Goal: Task Accomplishment & Management: Complete application form

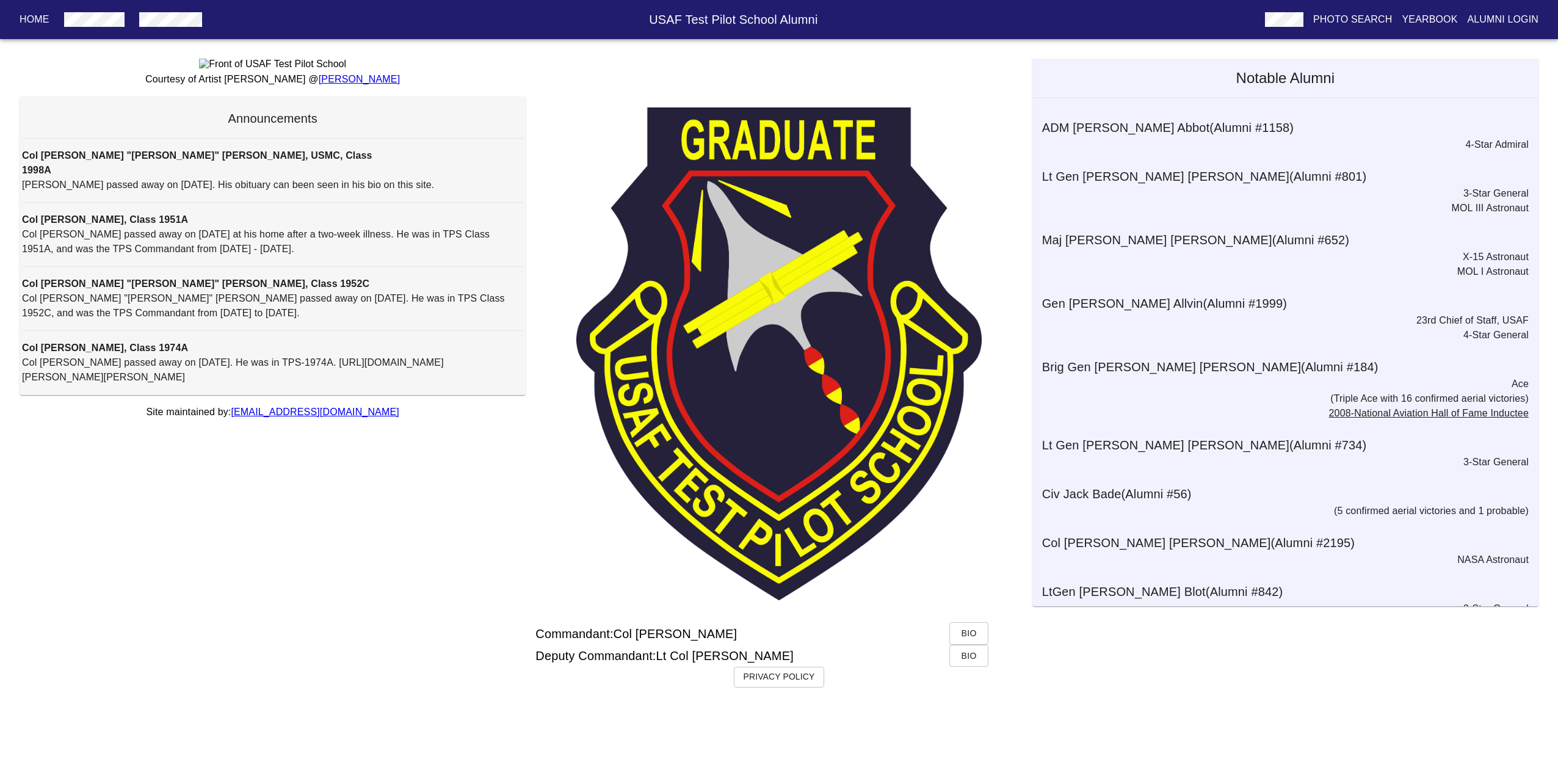
click at [1495, 15] on p "Alumni Login" at bounding box center [1503, 19] width 72 height 15
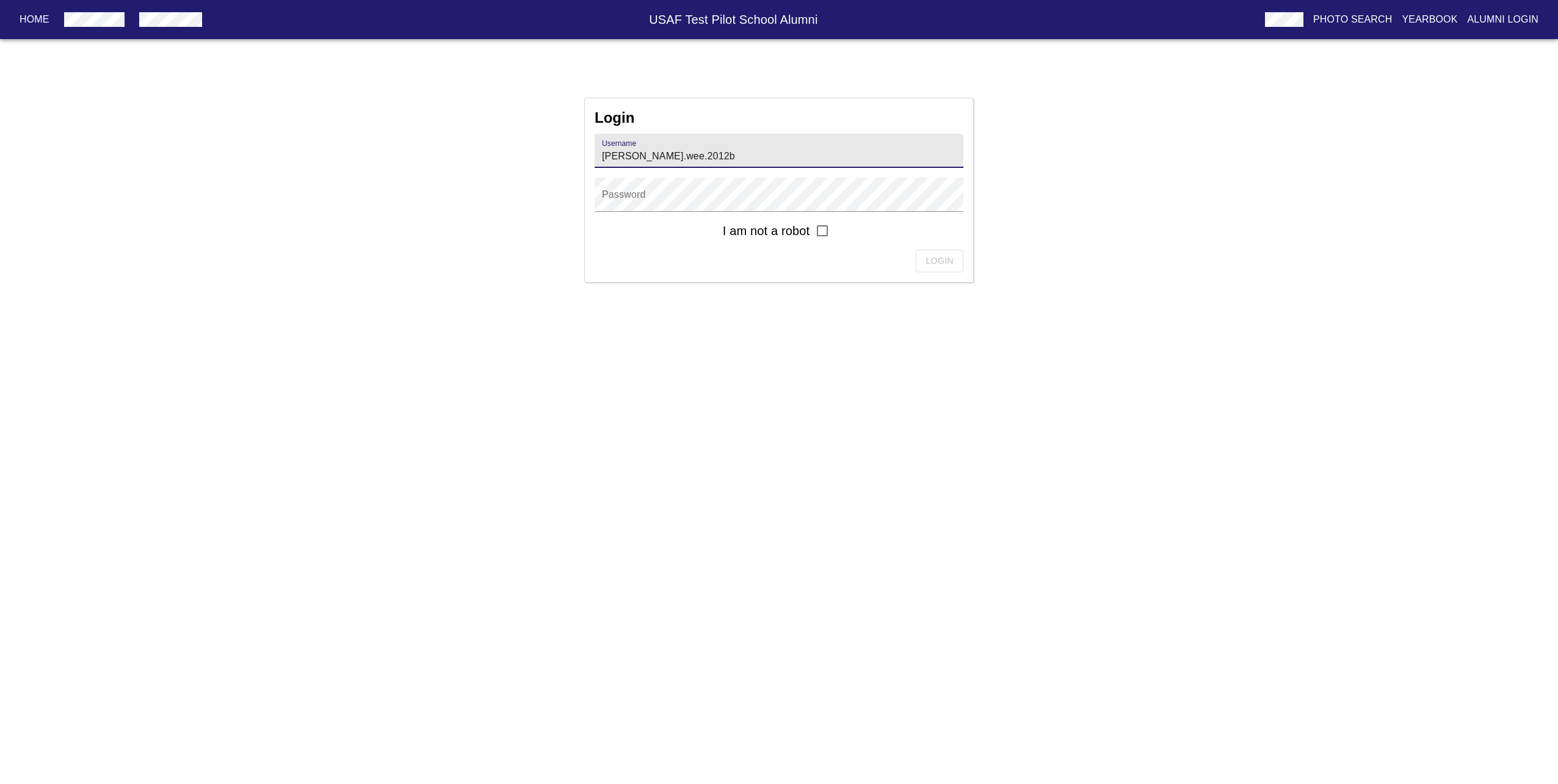
type input "[PERSON_NAME].wee.2012b"
click at [823, 231] on input "checkbox" at bounding box center [822, 231] width 26 height 26
checkbox input "true"
click at [911, 163] on input "[PERSON_NAME].wee.2012b" at bounding box center [779, 150] width 369 height 34
click at [946, 261] on span "Login" at bounding box center [940, 260] width 28 height 15
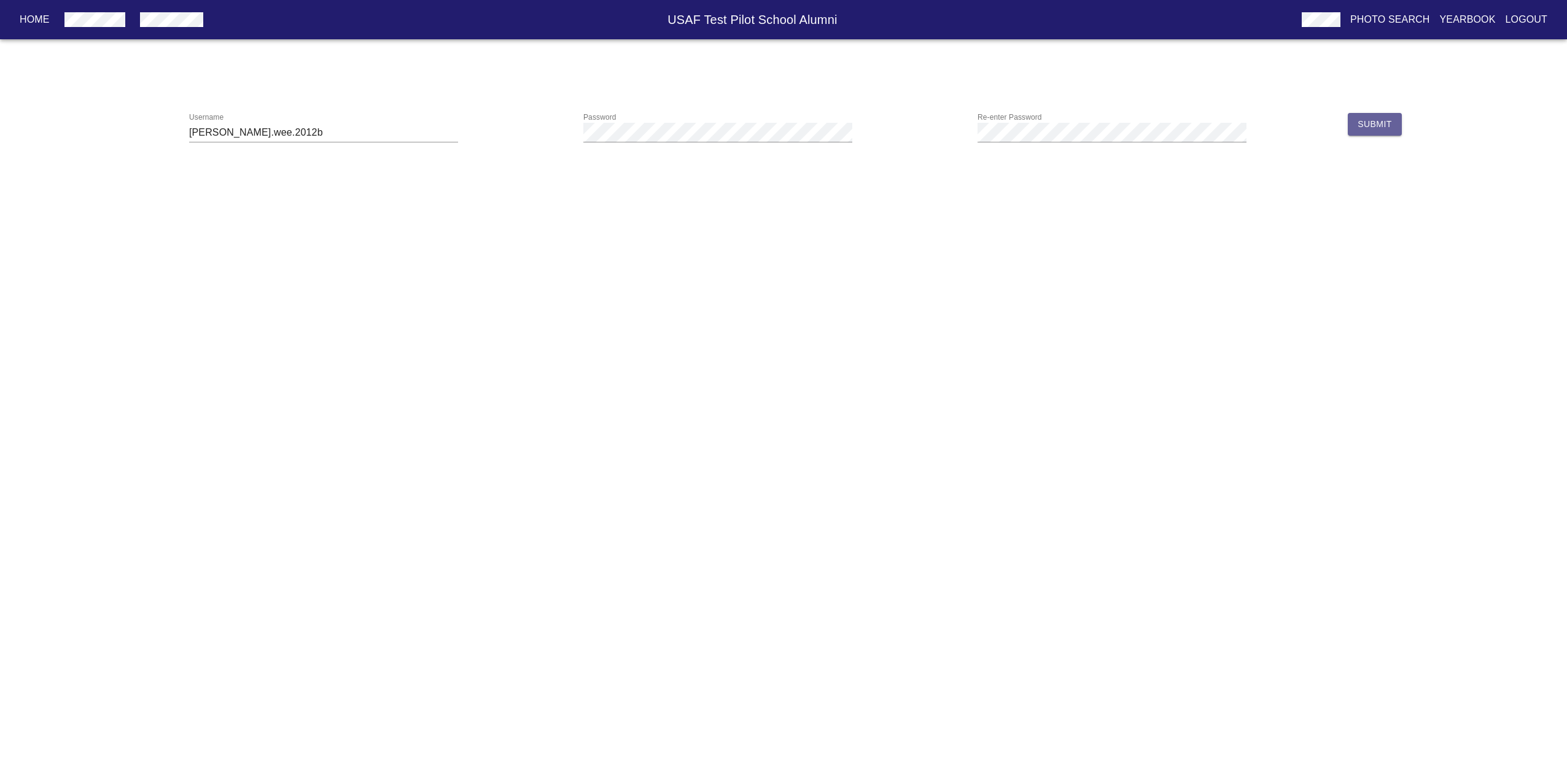
click at [1369, 127] on span "Submit" at bounding box center [1375, 124] width 34 height 15
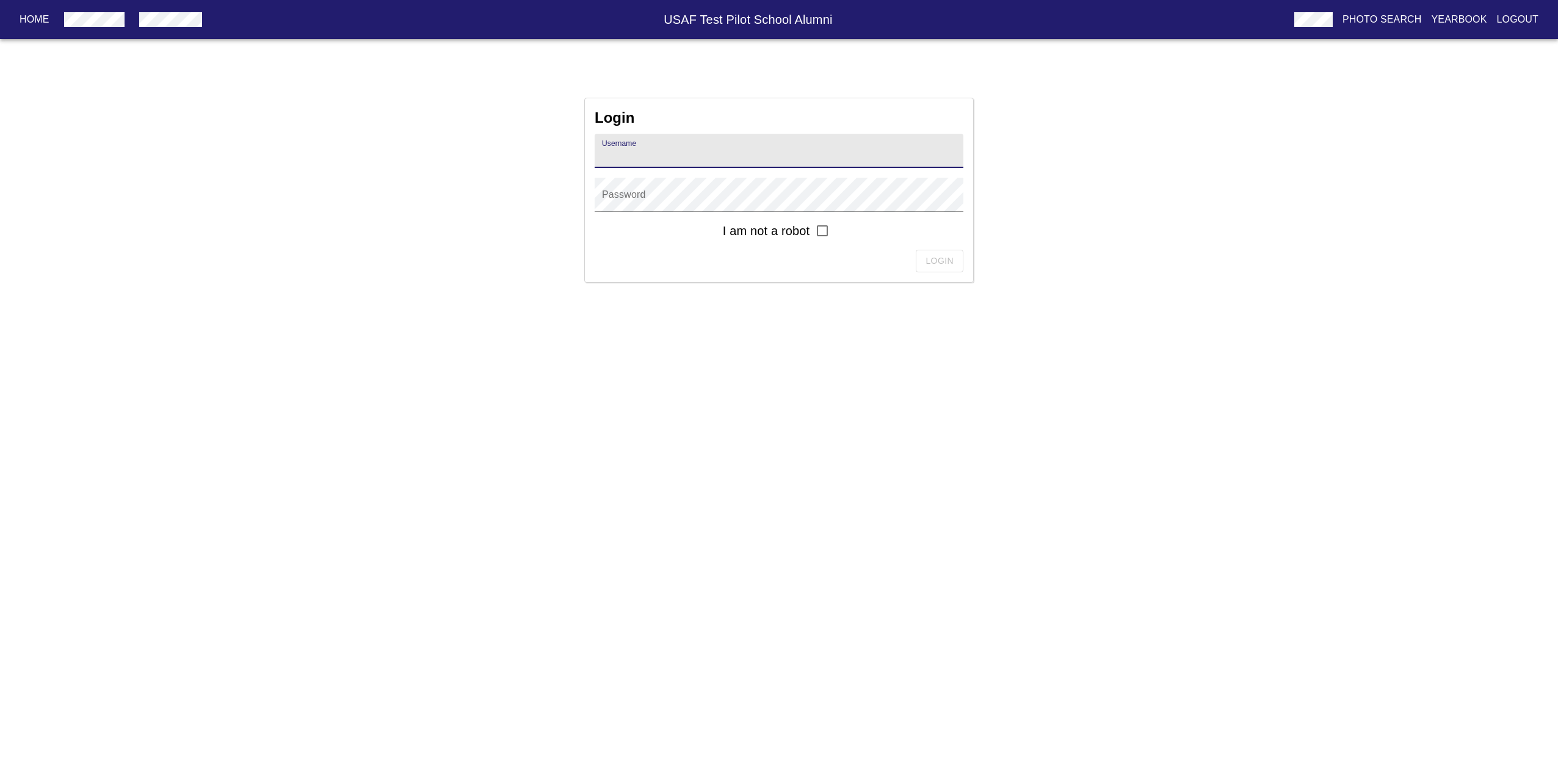
click at [1515, 20] on p "Logout" at bounding box center [1518, 19] width 42 height 15
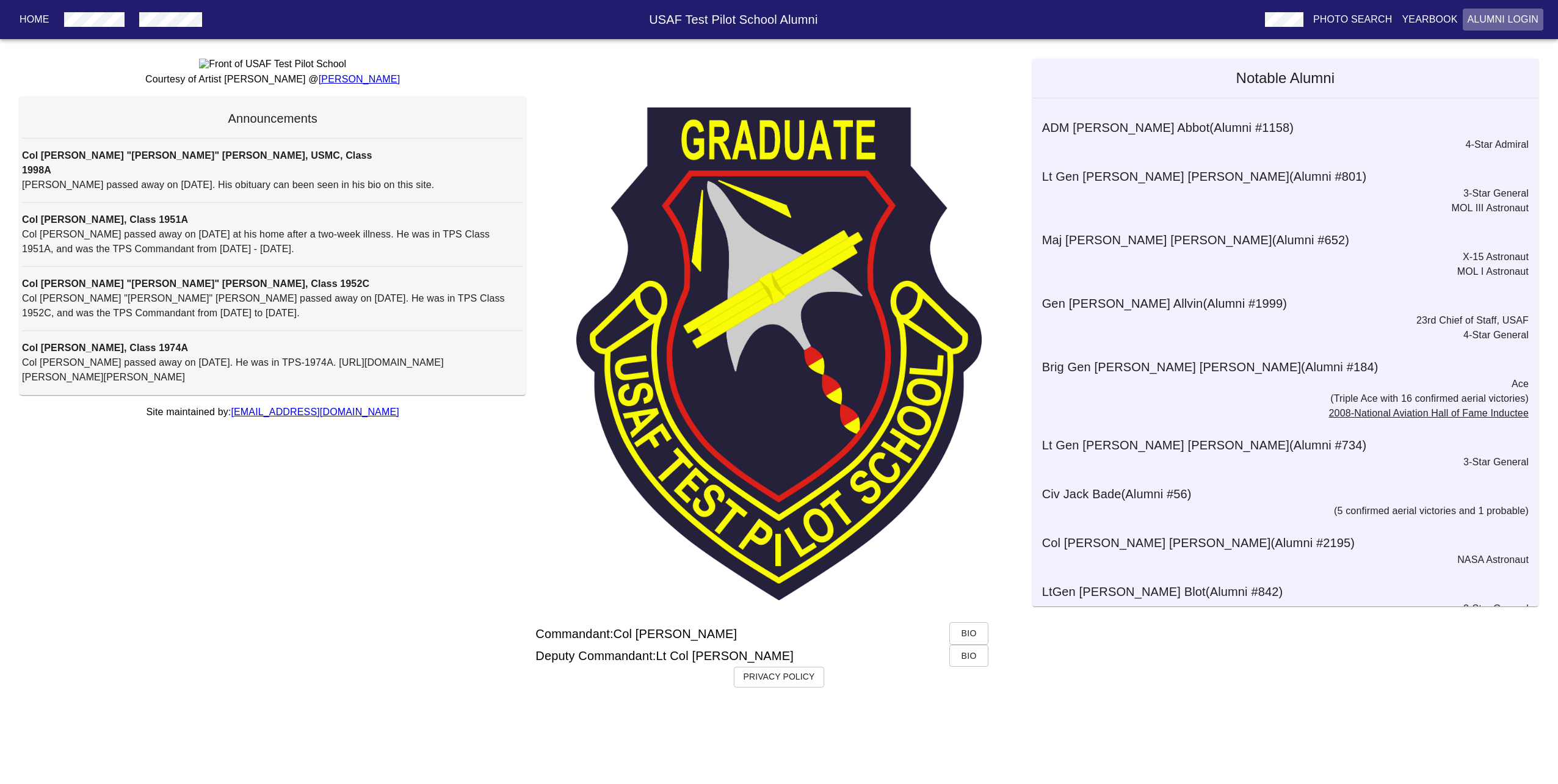
click at [1515, 20] on p "Alumni Login" at bounding box center [1503, 19] width 72 height 15
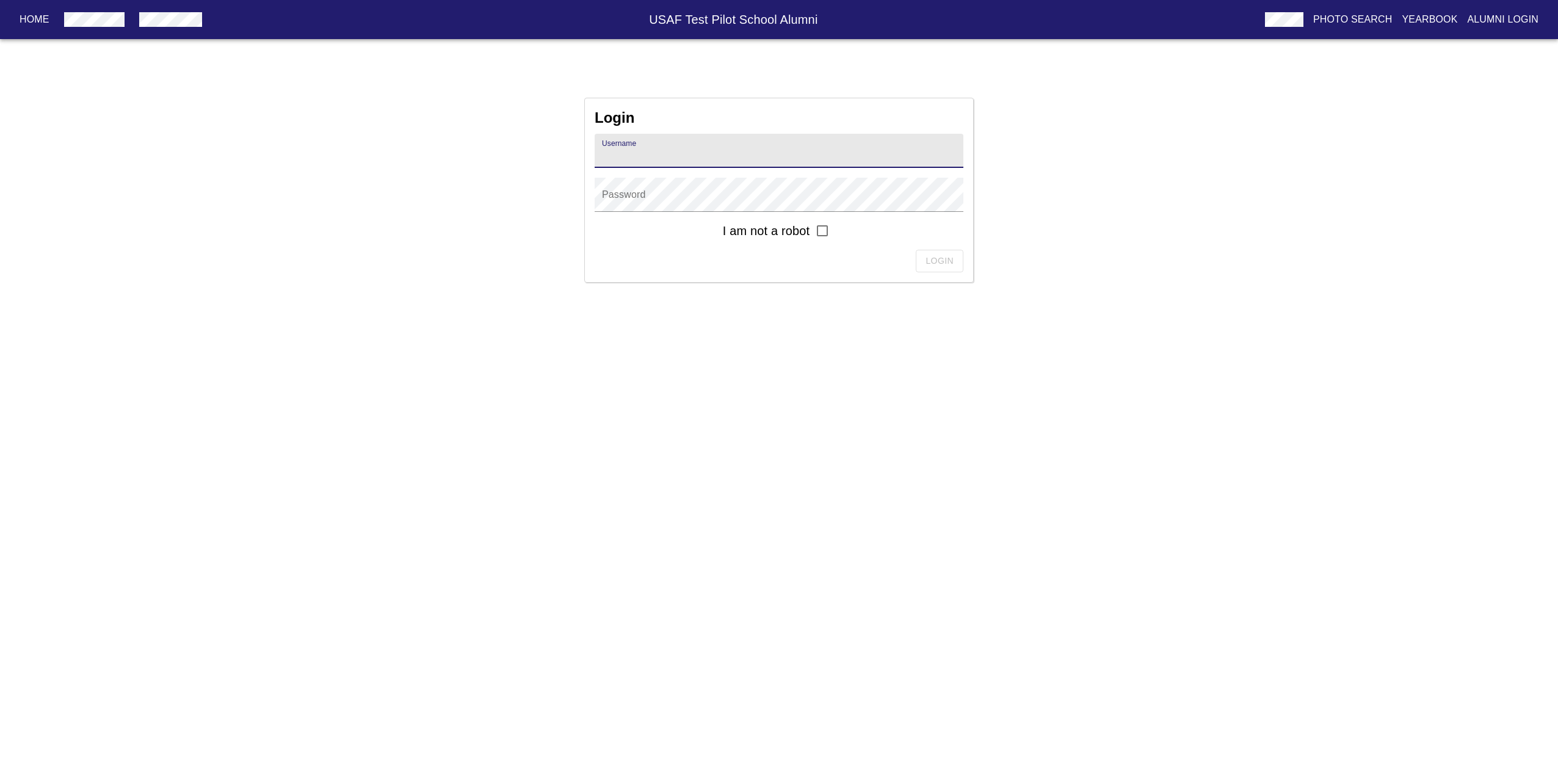
click at [700, 165] on div "Username Password I am not a robot Login" at bounding box center [779, 207] width 389 height 148
type input "[PERSON_NAME].wee.2012b"
click at [824, 238] on input "checkbox" at bounding box center [822, 231] width 26 height 26
checkbox input "true"
click at [940, 258] on div "Login" at bounding box center [779, 260] width 369 height 23
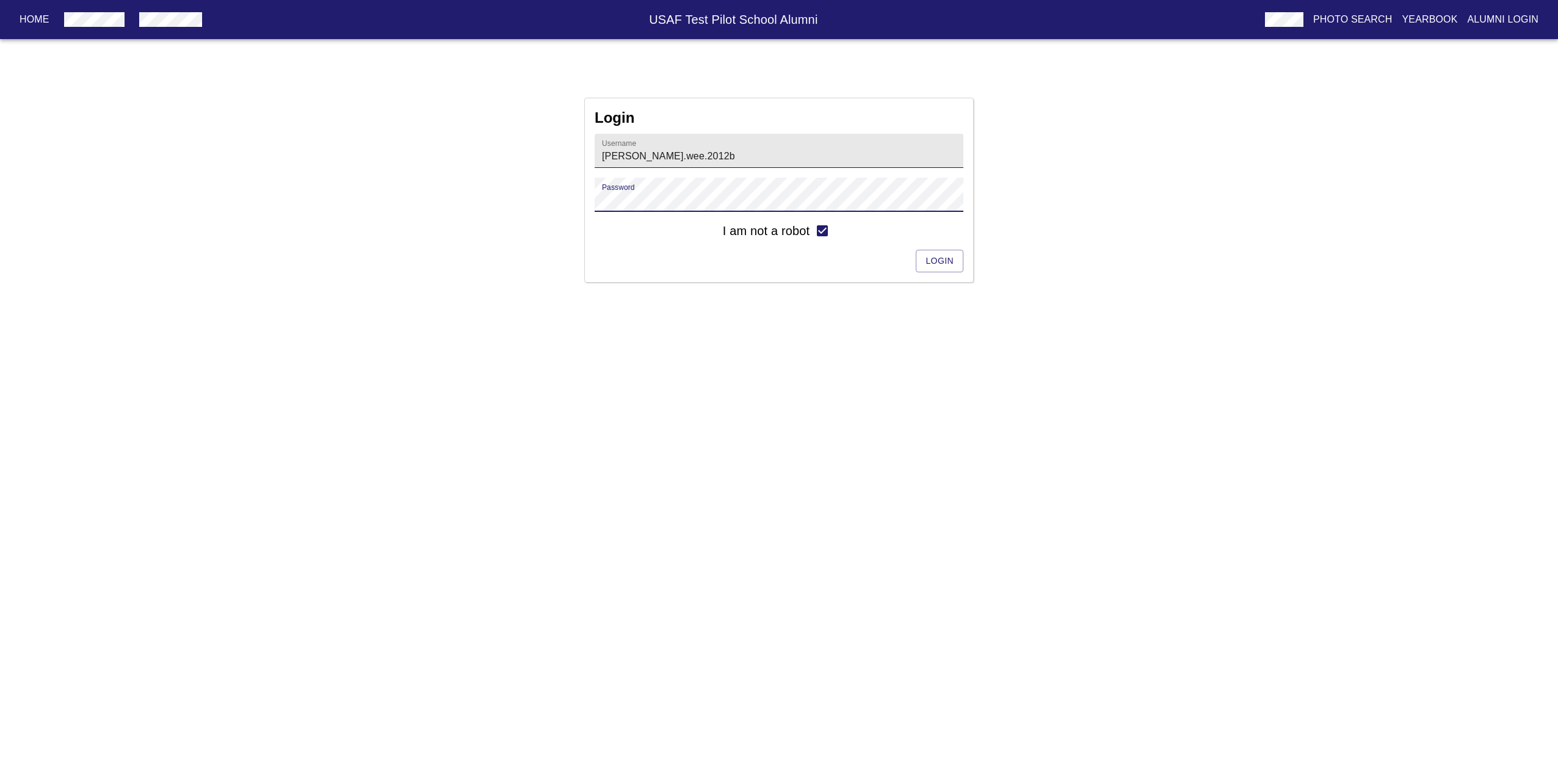
click at [931, 159] on input "[PERSON_NAME].wee.2012b" at bounding box center [779, 150] width 369 height 34
click at [936, 252] on button "Login" at bounding box center [940, 260] width 48 height 23
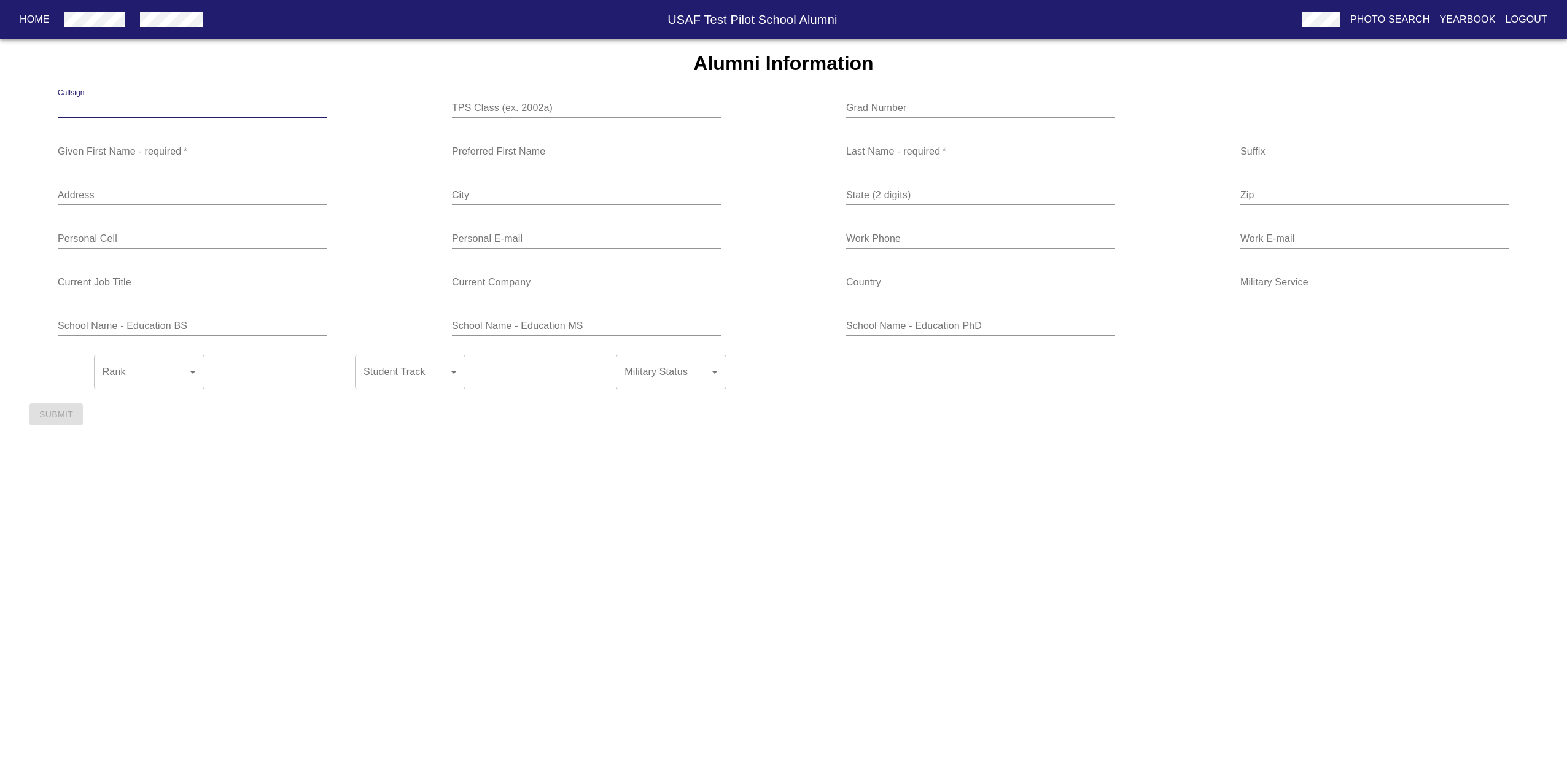
type input "2012B"
type input "2830"
type input "Bluce"
type input "[PERSON_NAME]"
type input "C"
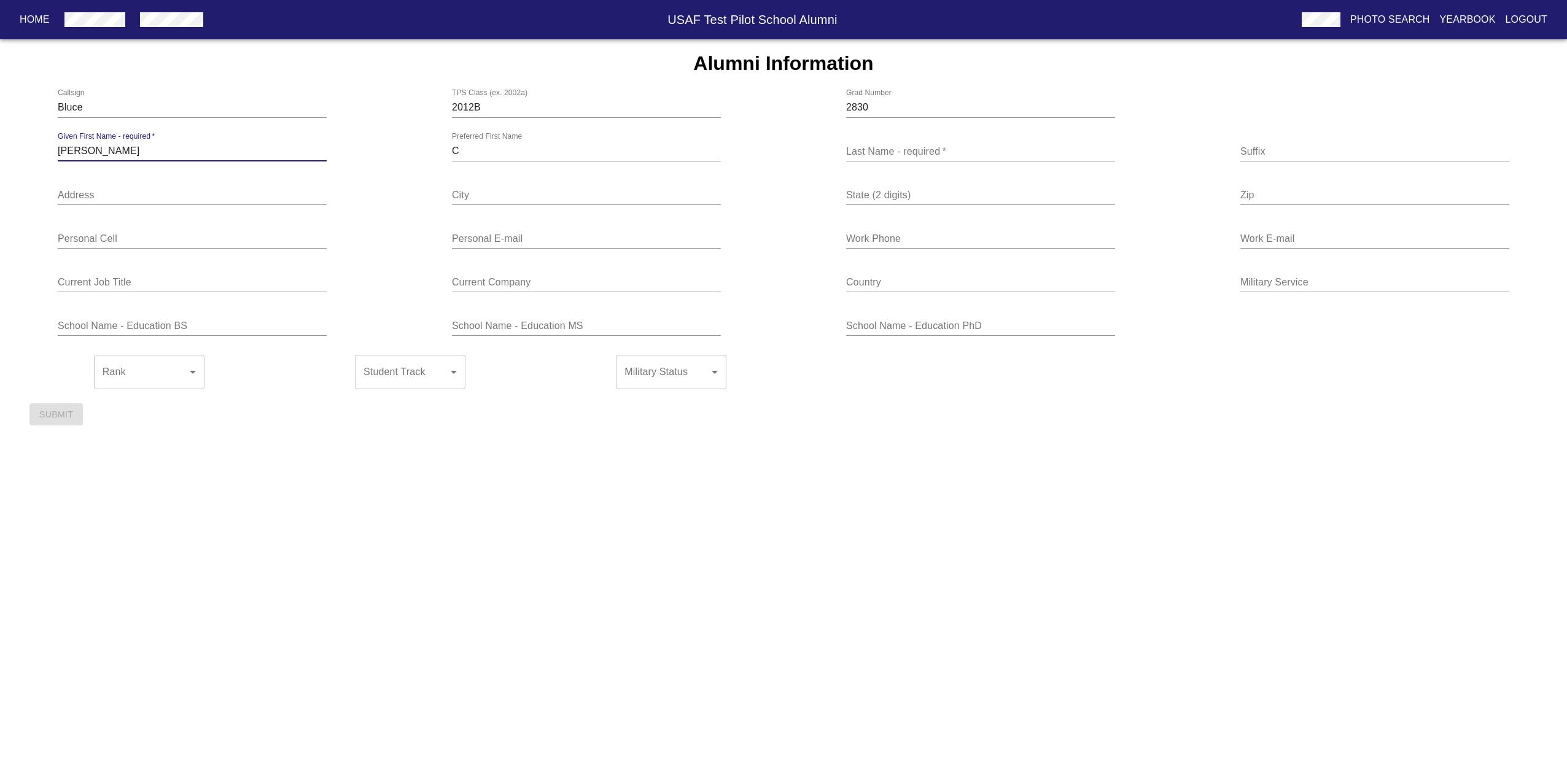
click at [174, 152] on input "[PERSON_NAME]" at bounding box center [192, 152] width 269 height 20
type input "[PERSON_NAME]"
type input "Wee"
type input "145 [PERSON_NAME]"
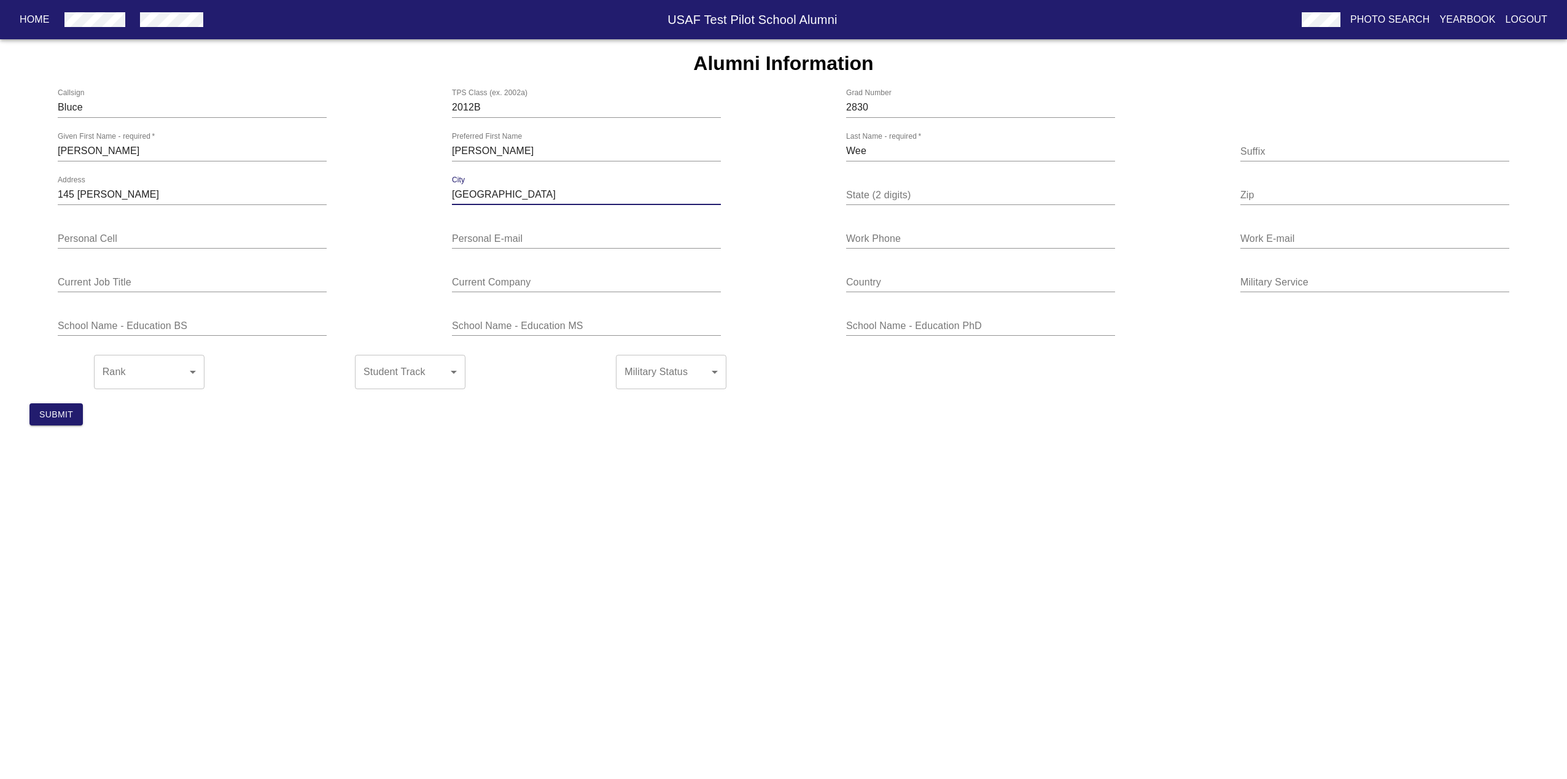
type input "[GEOGRAPHIC_DATA]"
type input "FL"
type input "32578"
type input "0"
type input "[PHONE_NUMBER]"
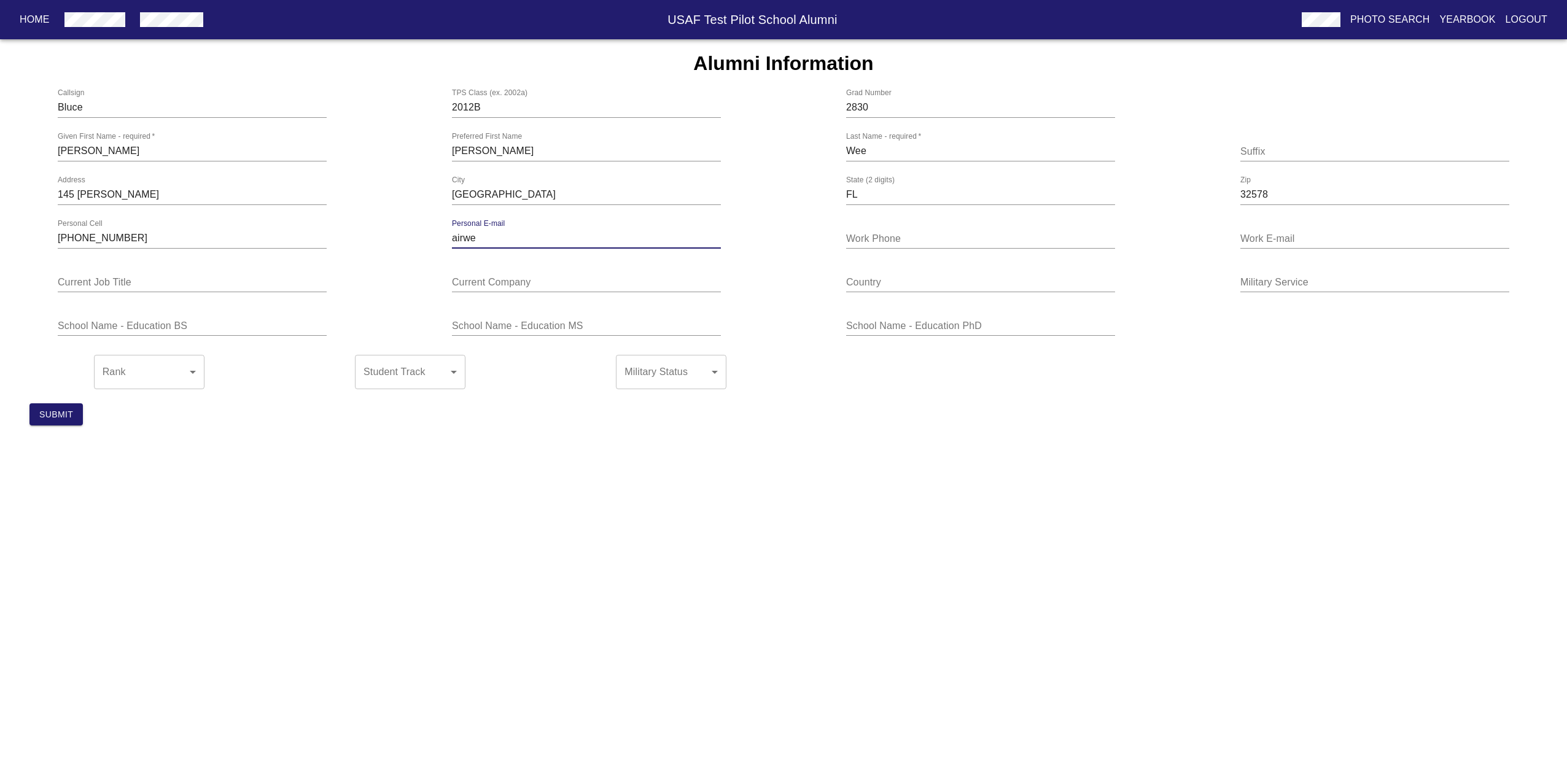
type input "[EMAIL_ADDRESS][DOMAIN_NAME]"
type input "[PHONE_NUMBER]"
type input "[PERSON_NAME][EMAIL_ADDRESS][DOMAIN_NAME]"
type input "Chief Test Pilot / F-16 Test Program Manager"
type input "Top Aces Corp."
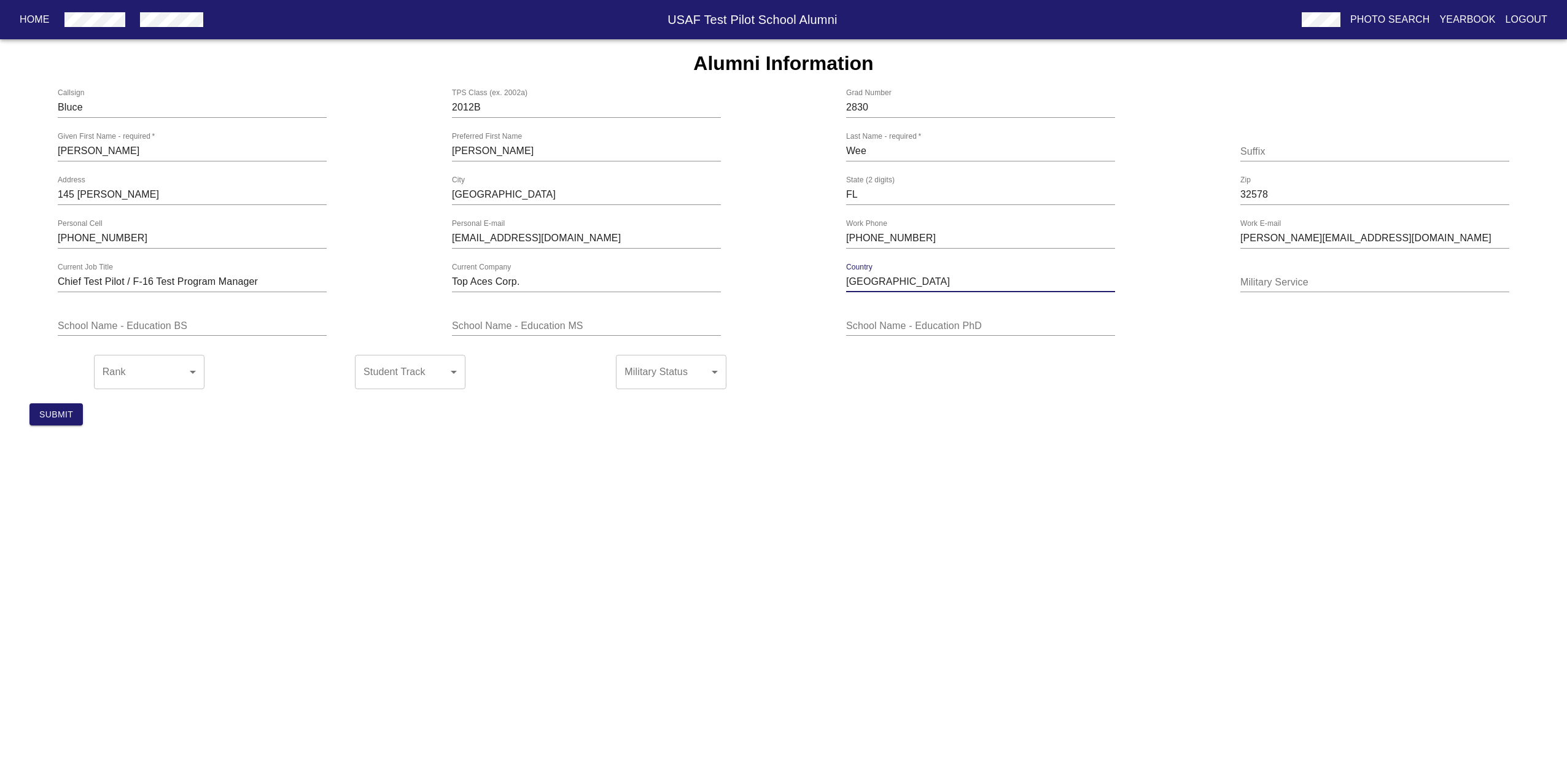
type input "[GEOGRAPHIC_DATA]"
type input "USAF [DATE] - [DATE]"
type input "USAFA - Aeronautical Engineering"
type input "USAF TPS - Flight Test Engineering; [PERSON_NAME] [PERSON_NAME] - Aeronautical …"
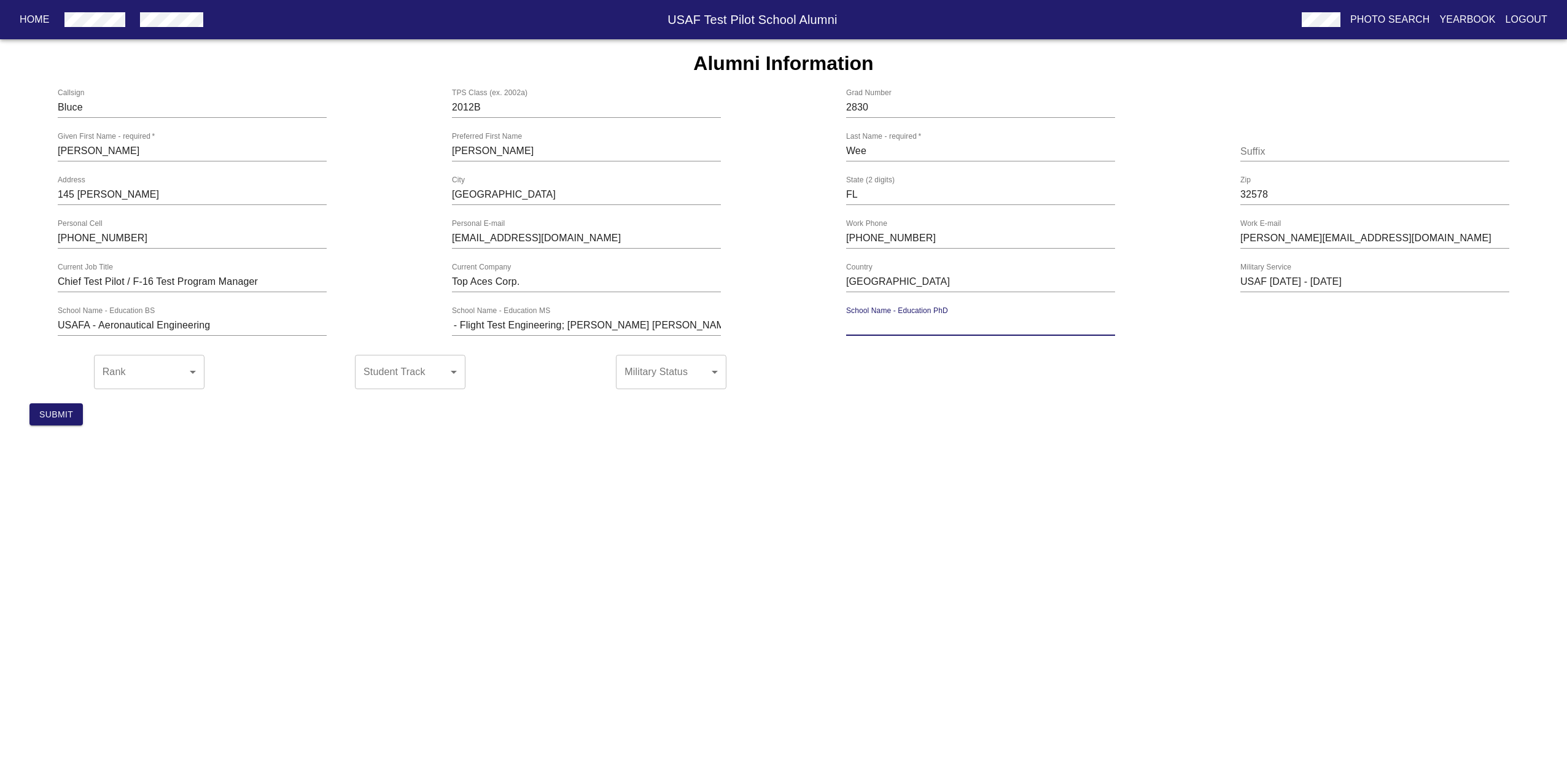
scroll to position [0, 0]
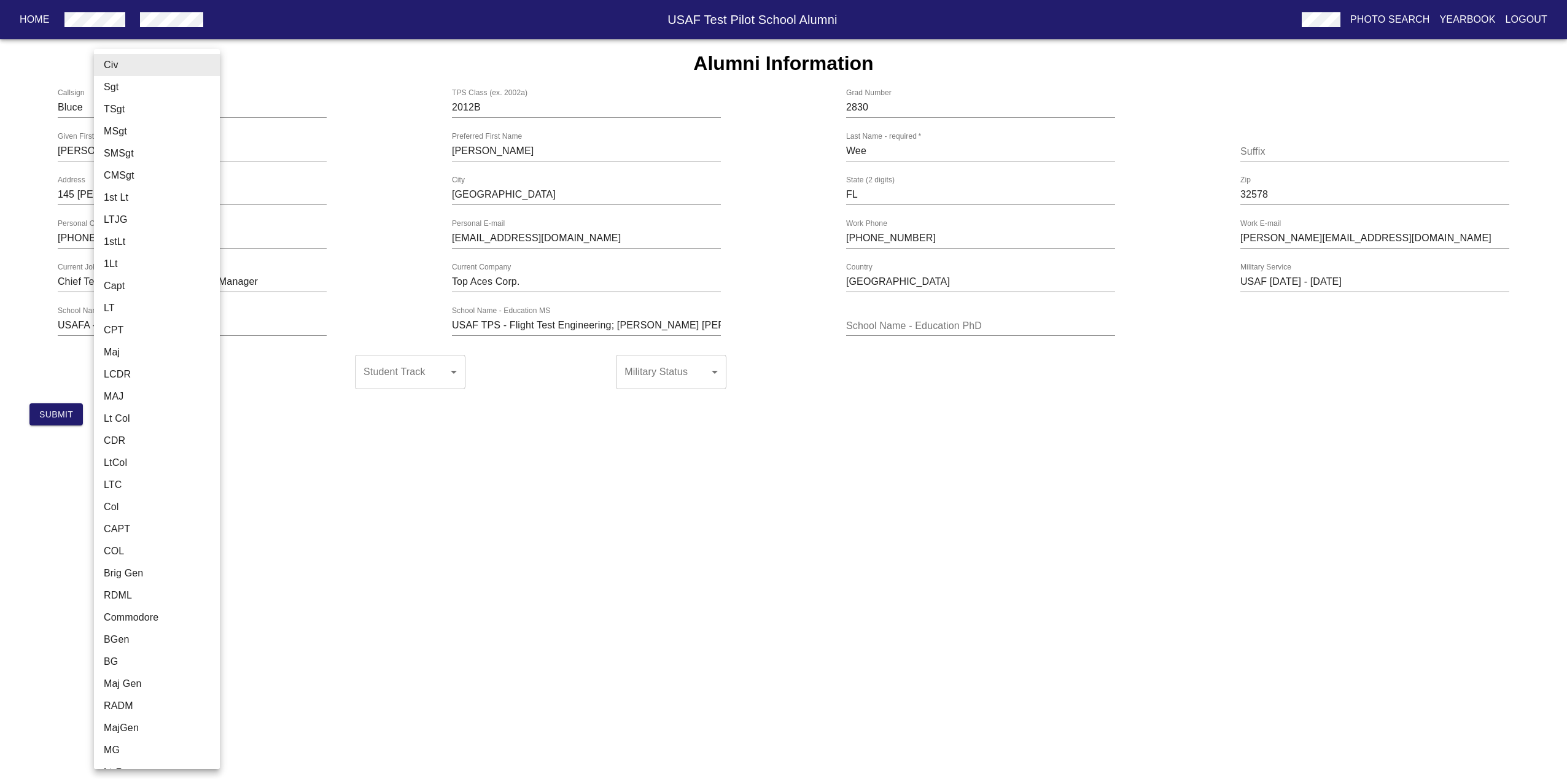
click at [197, 365] on body "Home USAF Test Pilot School Alumni Photo Search Yearbook Logout Alumni Informat…" at bounding box center [783, 237] width 1567 height 396
click at [113, 65] on li "Civ" at bounding box center [161, 65] width 135 height 22
type input "Civ"
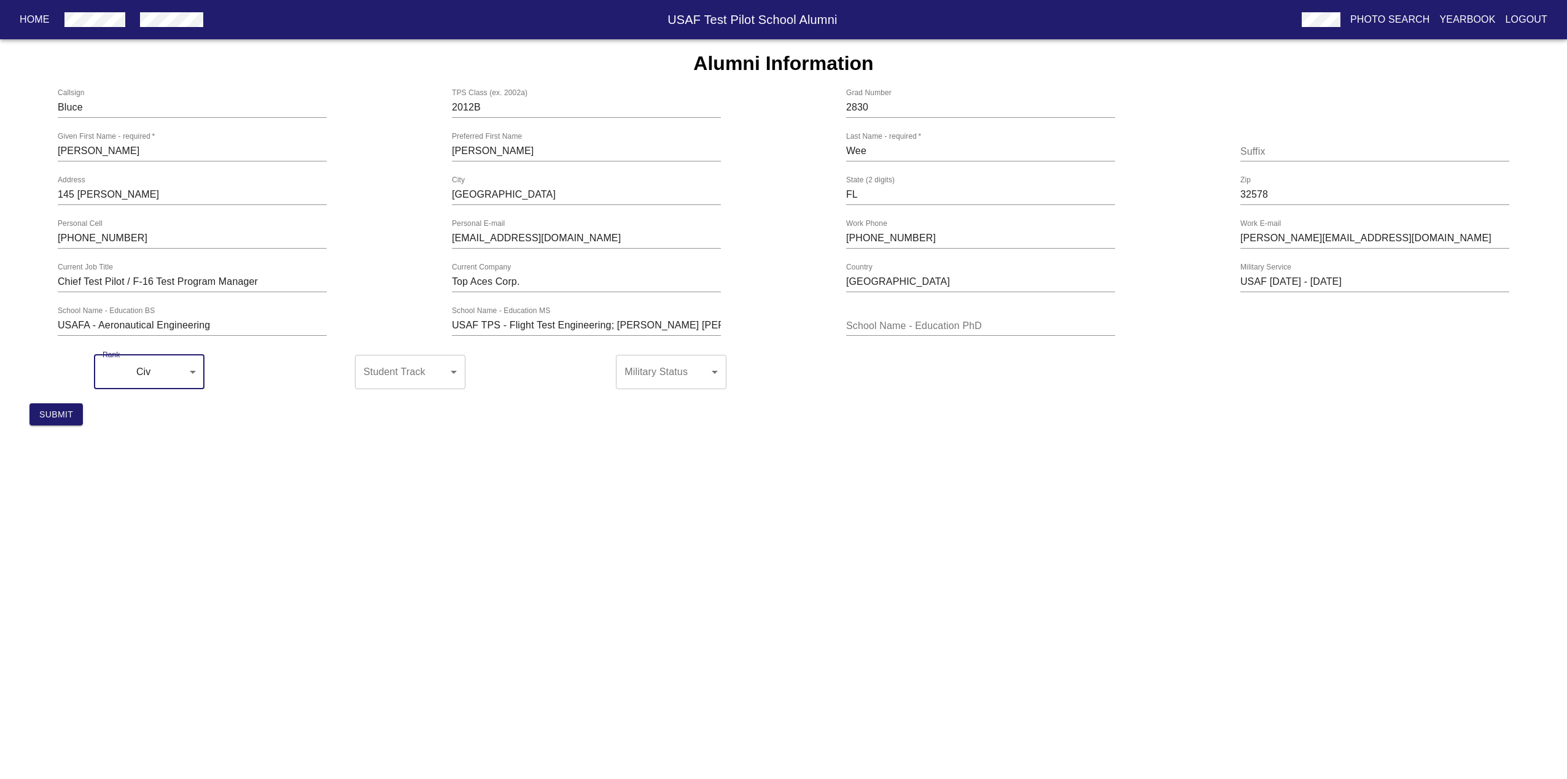
click at [410, 377] on body "Home USAF Test Pilot School Alumni Photo Search Yearbook Logout Alumni Informat…" at bounding box center [783, 237] width 1567 height 396
click at [404, 373] on li "Pilot" at bounding box center [410, 376] width 111 height 22
type input "Pilot"
click at [637, 378] on body "Home USAF Test Pilot School Alumni Photo Search Yearbook Logout Alumni Informat…" at bounding box center [783, 237] width 1567 height 396
click at [649, 397] on li "Ret" at bounding box center [671, 398] width 111 height 22
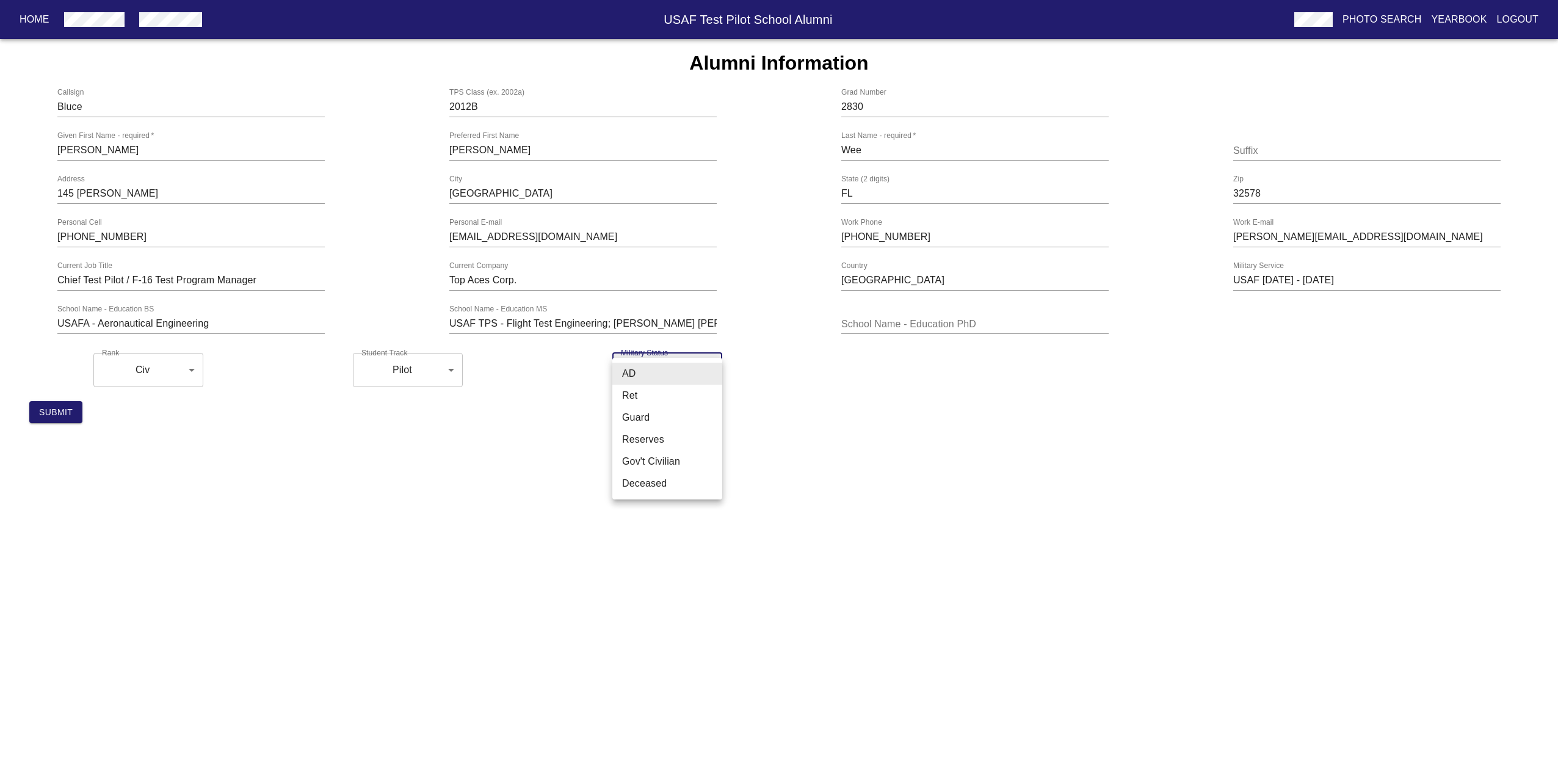
type input "Ret"
click at [386, 432] on html "Home USAF Test Pilot School Alumni Photo Search Yearbook Logout Alumni Informat…" at bounding box center [779, 216] width 1558 height 432
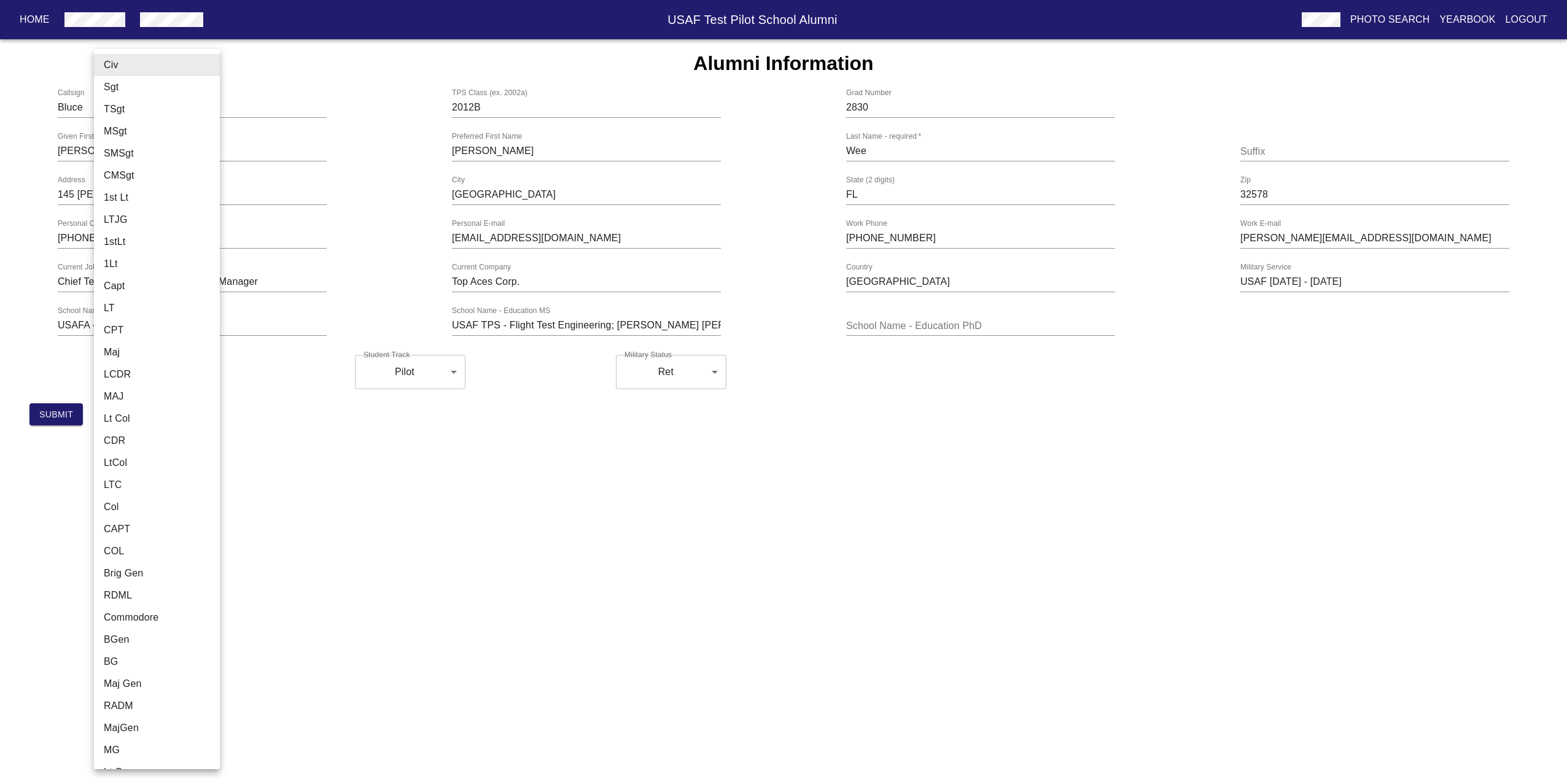
click at [144, 380] on body "Home USAF Test Pilot School Alumni Photo Search Yearbook Logout Alumni Informat…" at bounding box center [783, 237] width 1567 height 396
click at [145, 418] on li "Lt Col" at bounding box center [161, 419] width 135 height 22
type input "Lt Col"
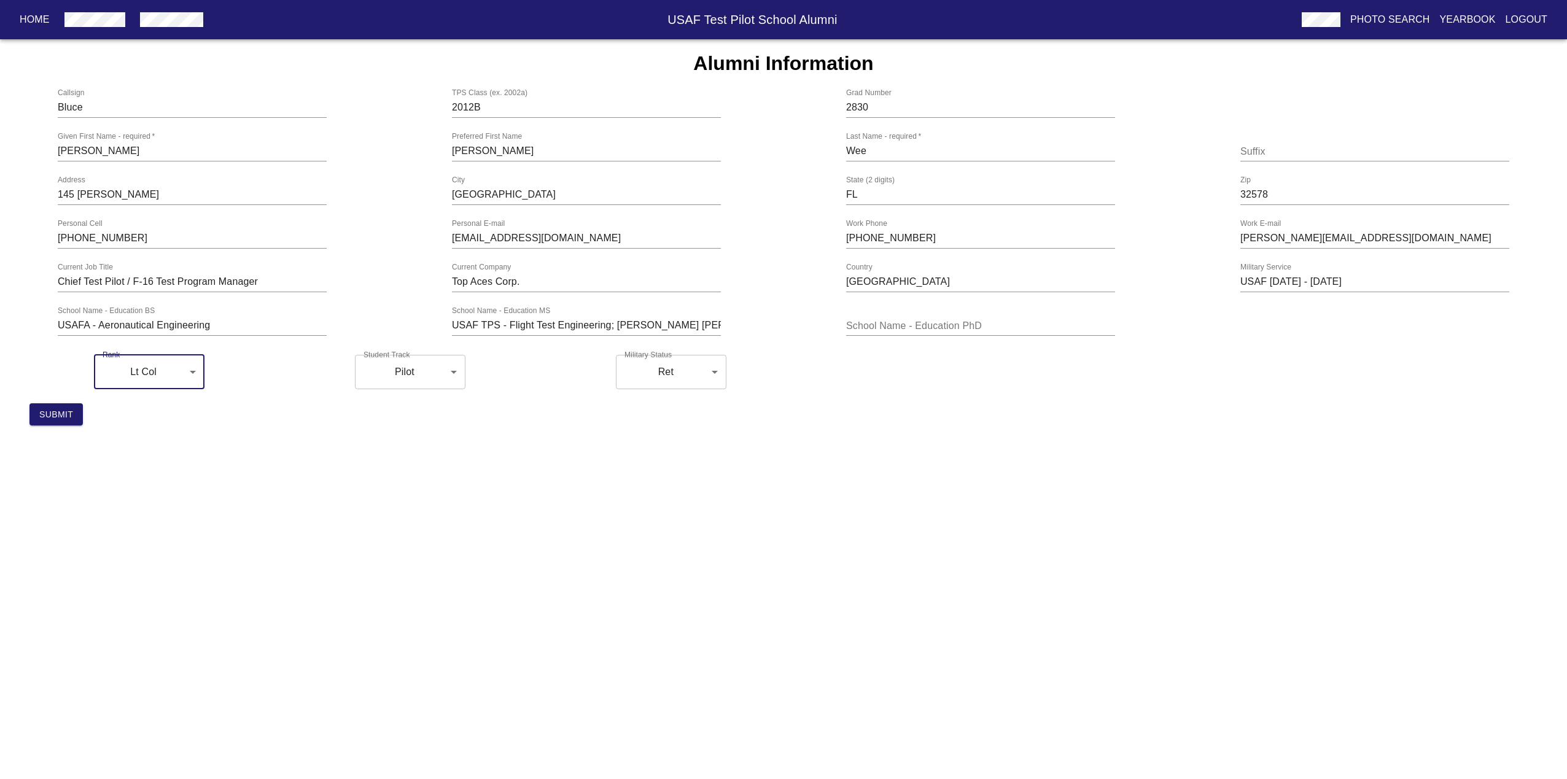
click at [432, 435] on html "Home USAF Test Pilot School Alumni Photo Search Yearbook Logout Alumni Informat…" at bounding box center [783, 217] width 1567 height 435
click at [65, 415] on span "Submit" at bounding box center [56, 414] width 34 height 15
click at [49, 423] on span "Submit" at bounding box center [51, 414] width 34 height 15
click at [55, 423] on span "Submit" at bounding box center [51, 414] width 34 height 15
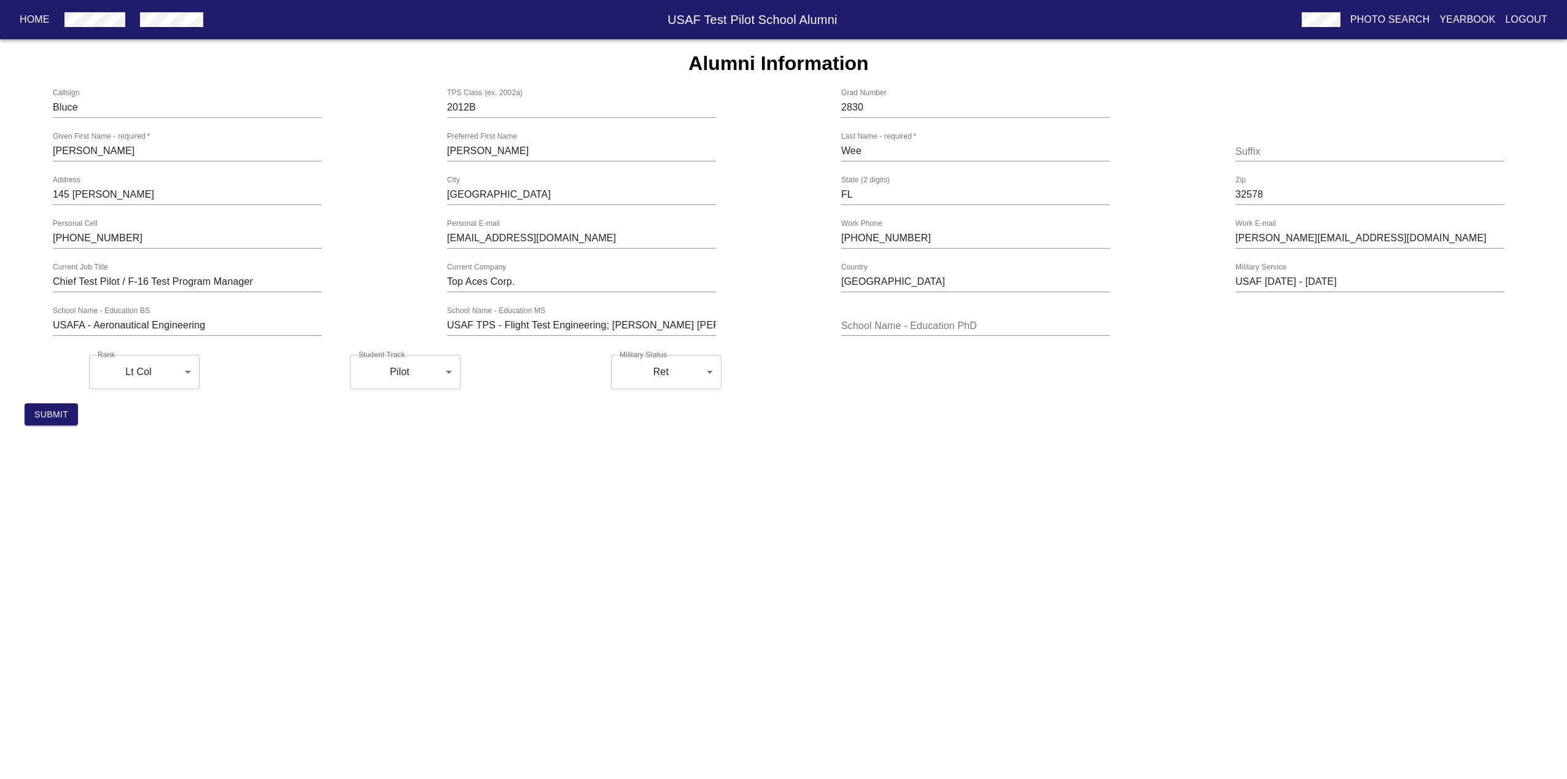
click at [55, 423] on span "Submit" at bounding box center [51, 414] width 34 height 15
click at [25, 430] on form "Callsign Bluce TPS Class (ex. 2002a) 2012B Grad Number 2830 Given First Name - …" at bounding box center [778, 262] width 1567 height 348
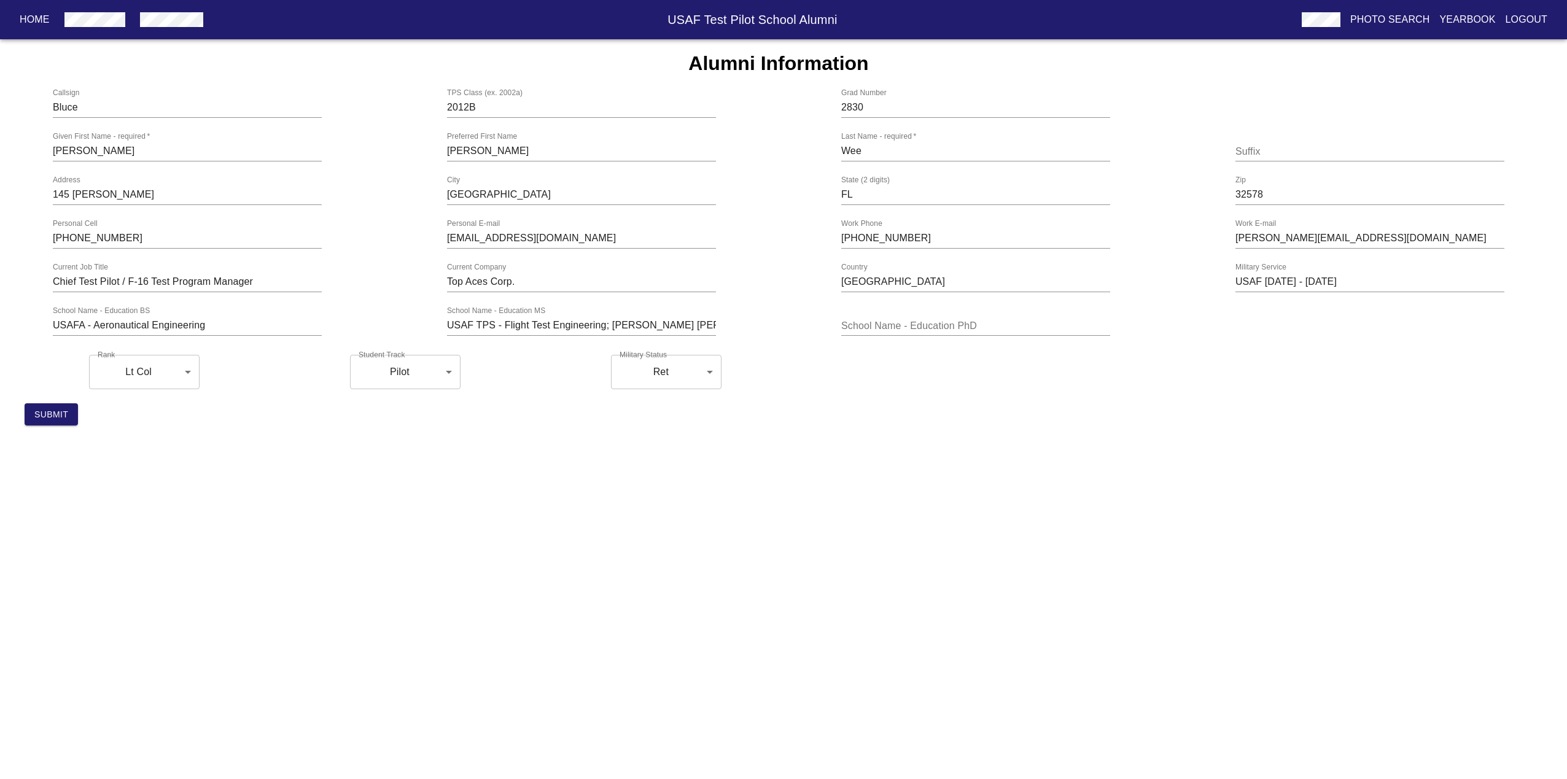
click at [41, 419] on span "Submit" at bounding box center [51, 414] width 34 height 15
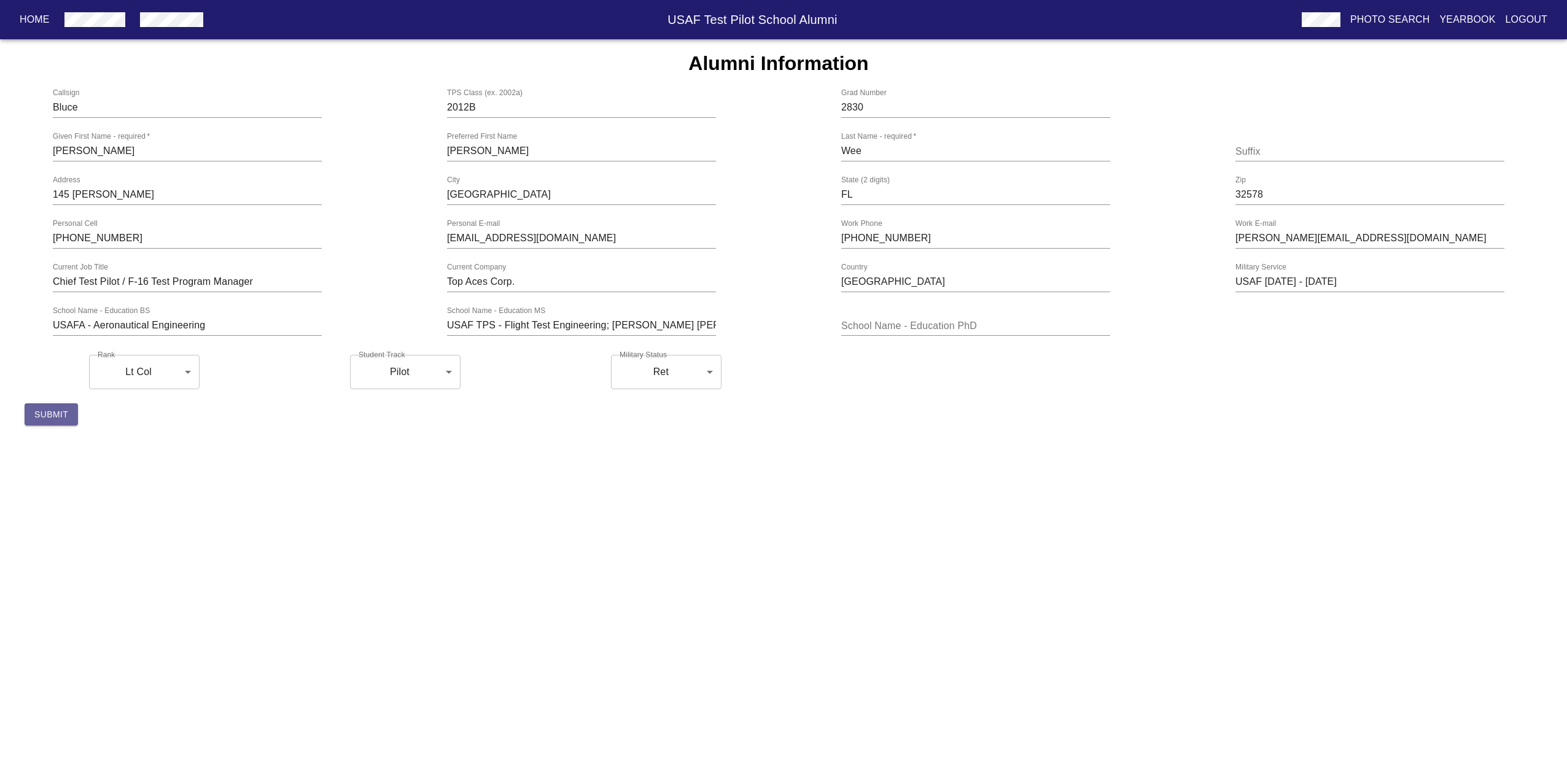
click at [41, 419] on span "Submit" at bounding box center [51, 414] width 34 height 15
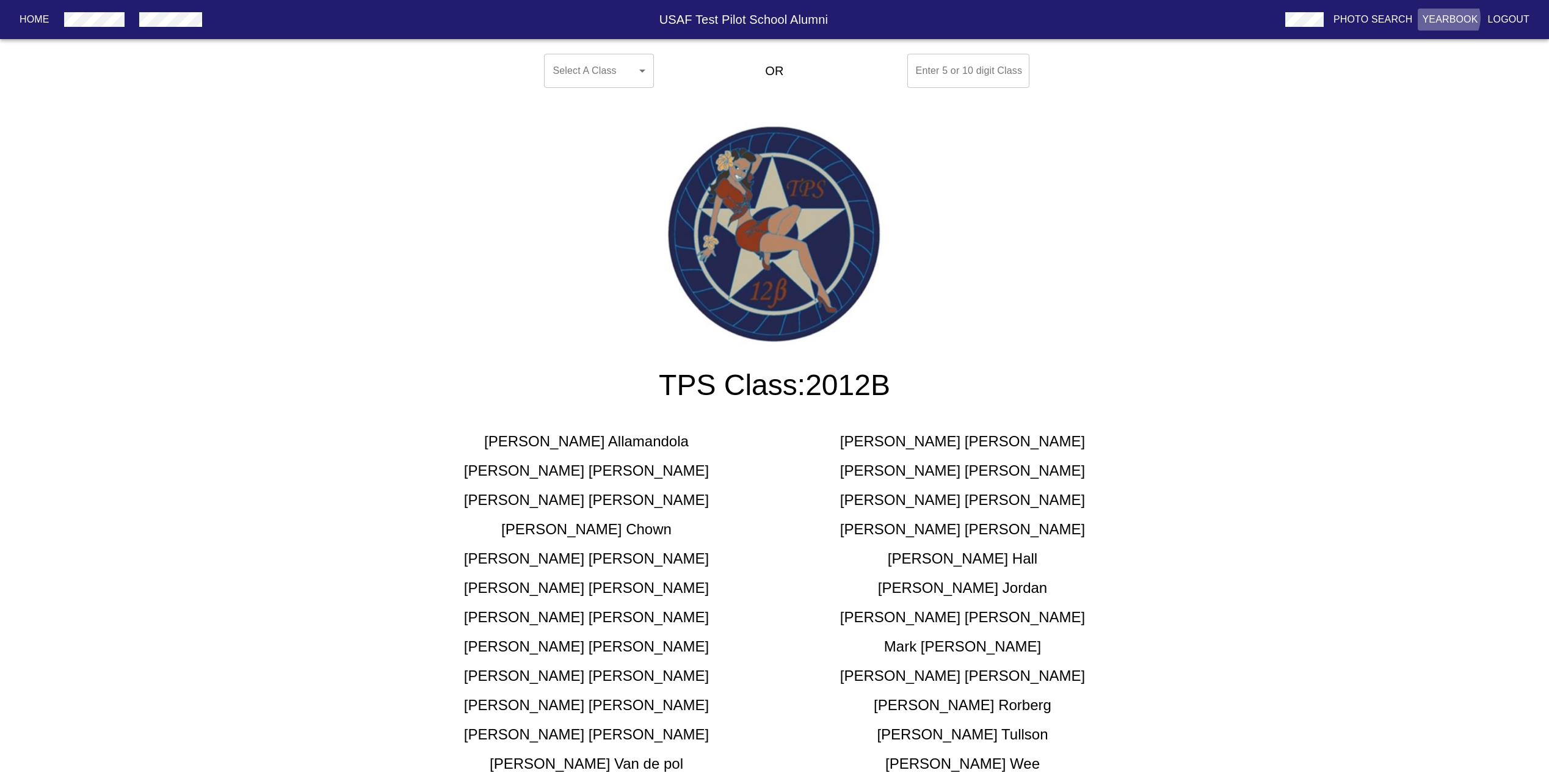
click at [1453, 18] on p "Yearbook" at bounding box center [1451, 19] width 56 height 15
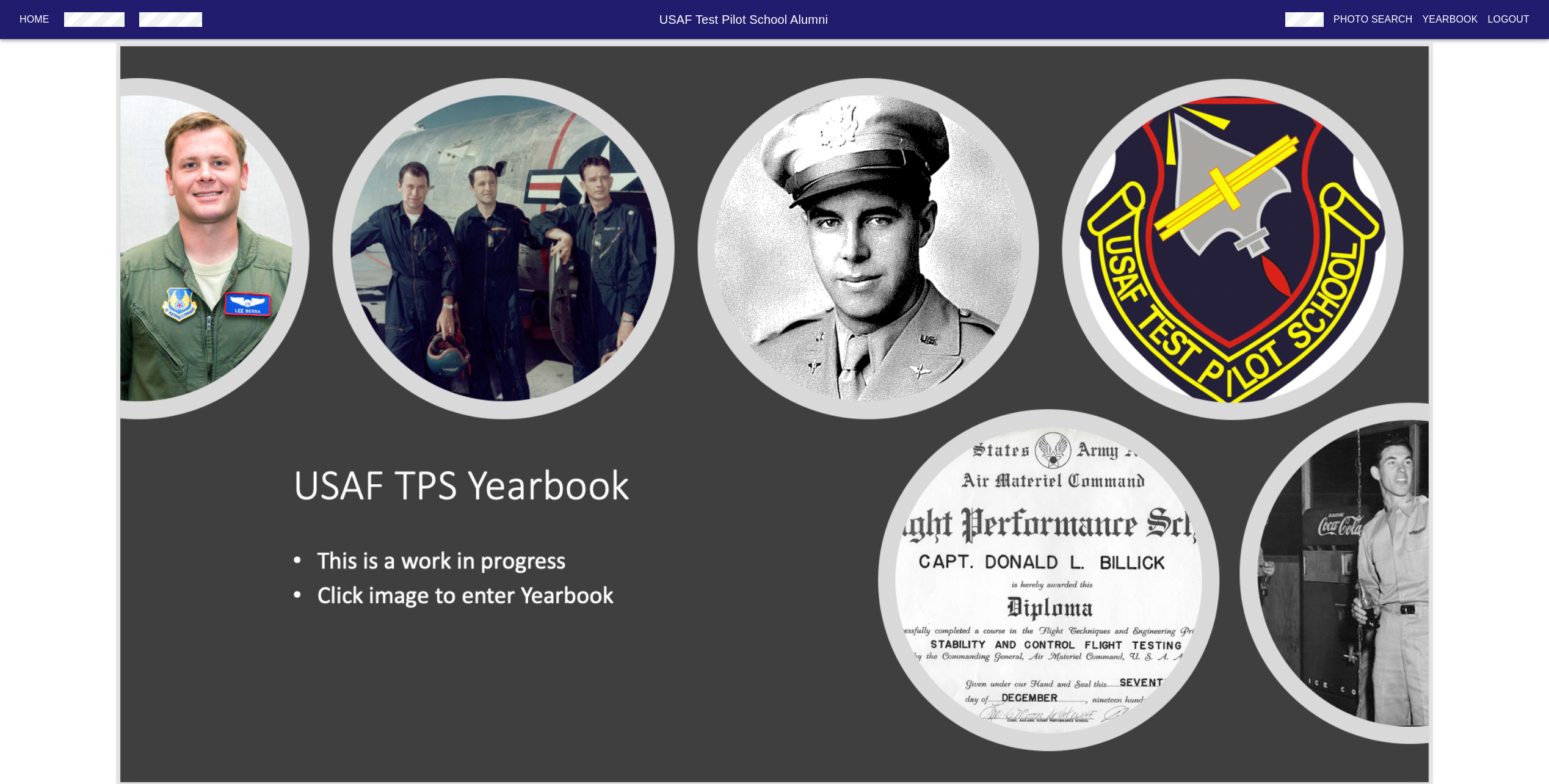
scroll to position [21, 0]
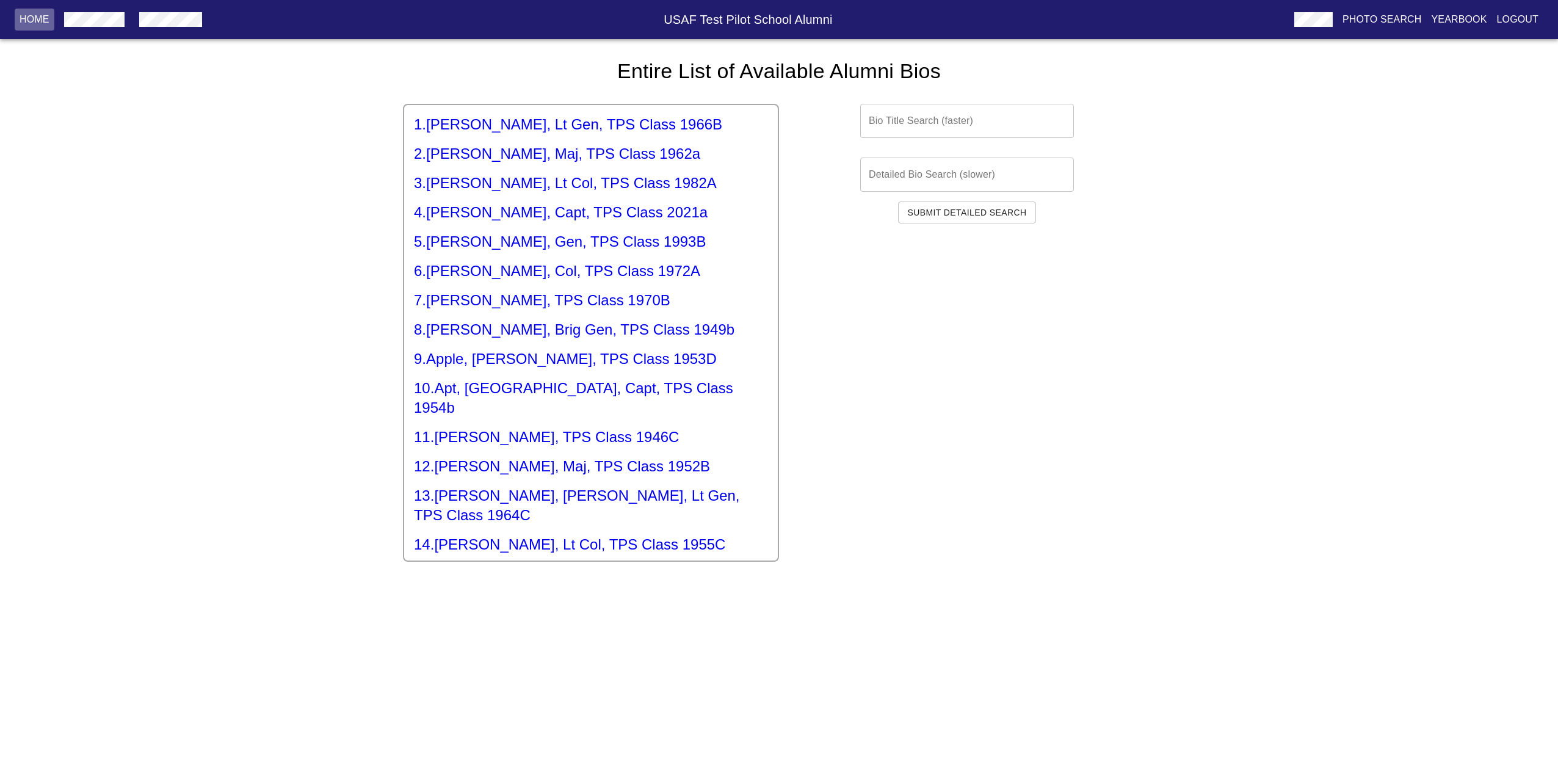
click at [37, 12] on button "Home" at bounding box center [35, 20] width 40 height 22
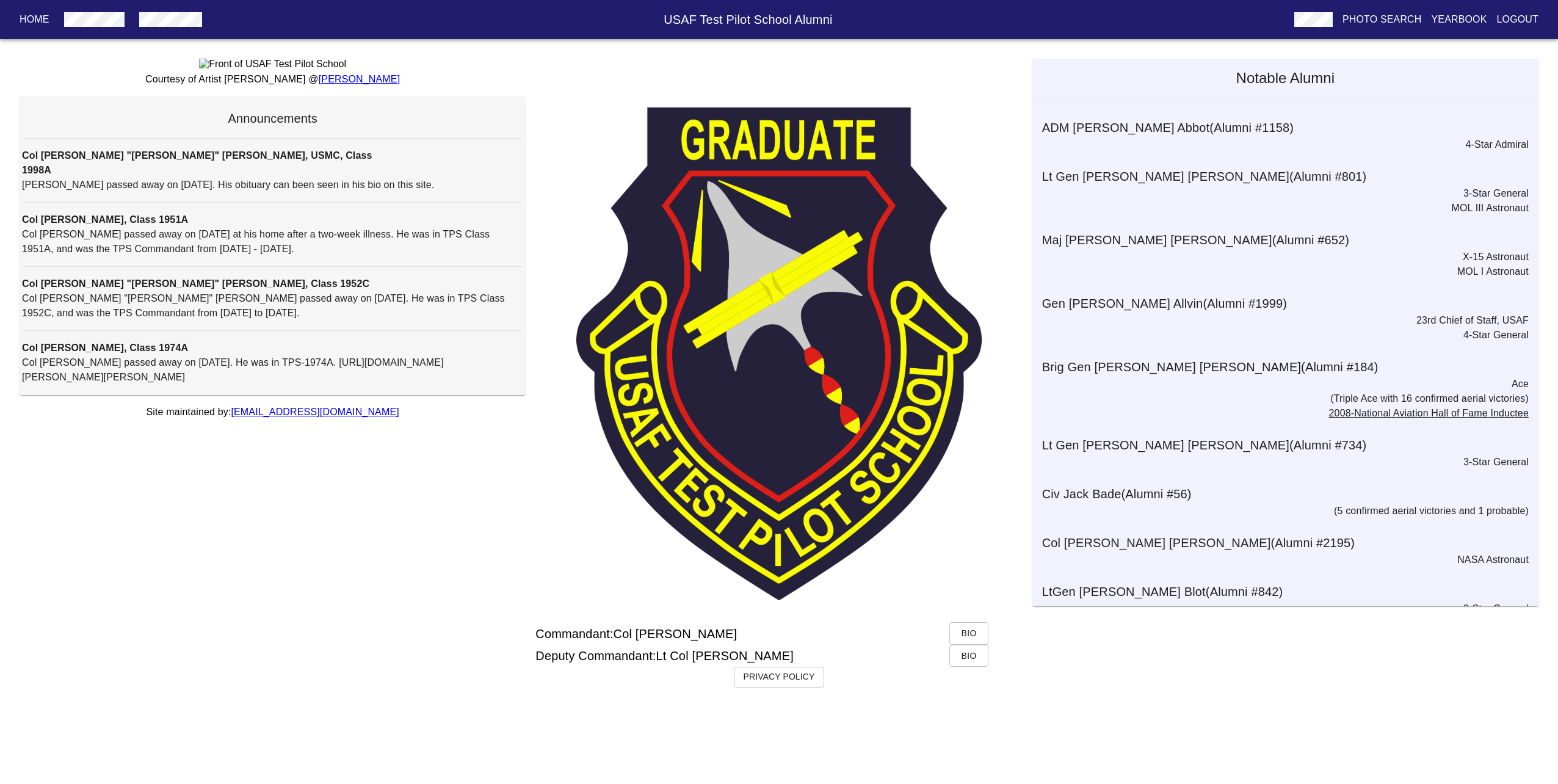
click at [35, 18] on p "Home" at bounding box center [35, 19] width 30 height 15
click at [1516, 20] on p "Logout" at bounding box center [1518, 19] width 42 height 15
